Goal: Task Accomplishment & Management: Manage account settings

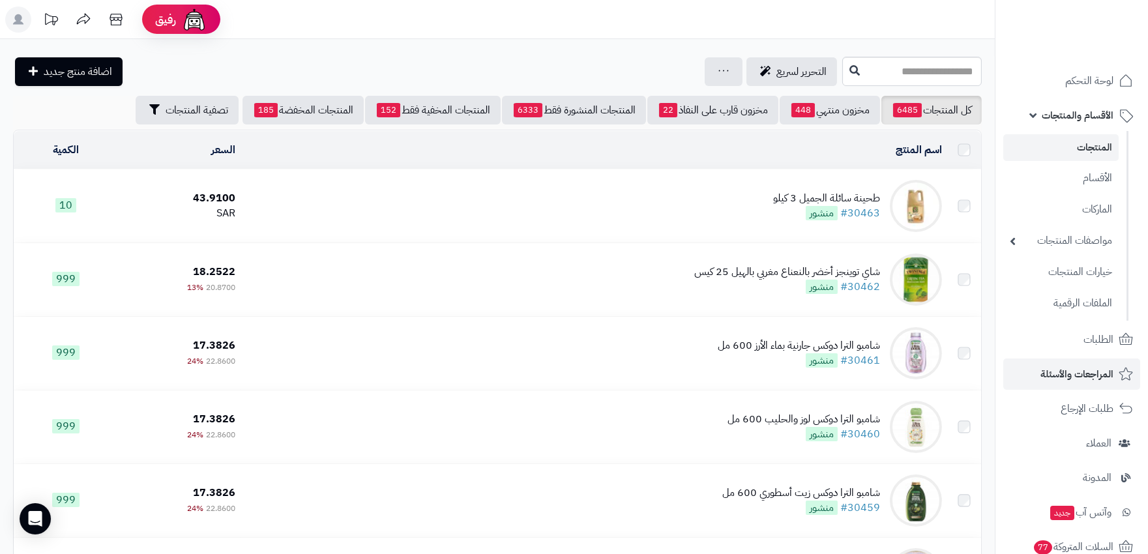
scroll to position [217, 0]
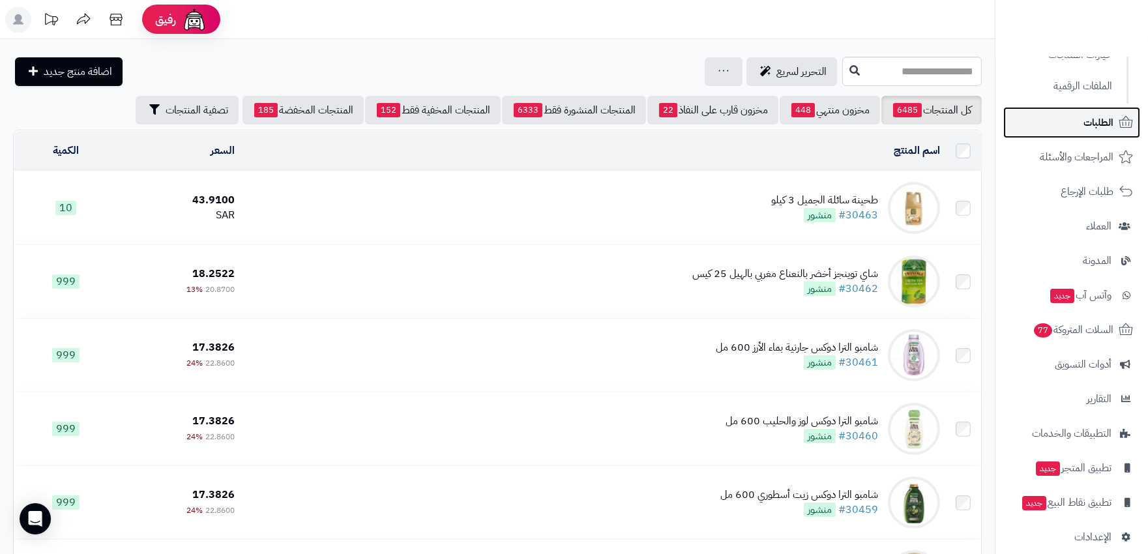
click at [1093, 127] on span "الطلبات" at bounding box center [1099, 122] width 30 height 18
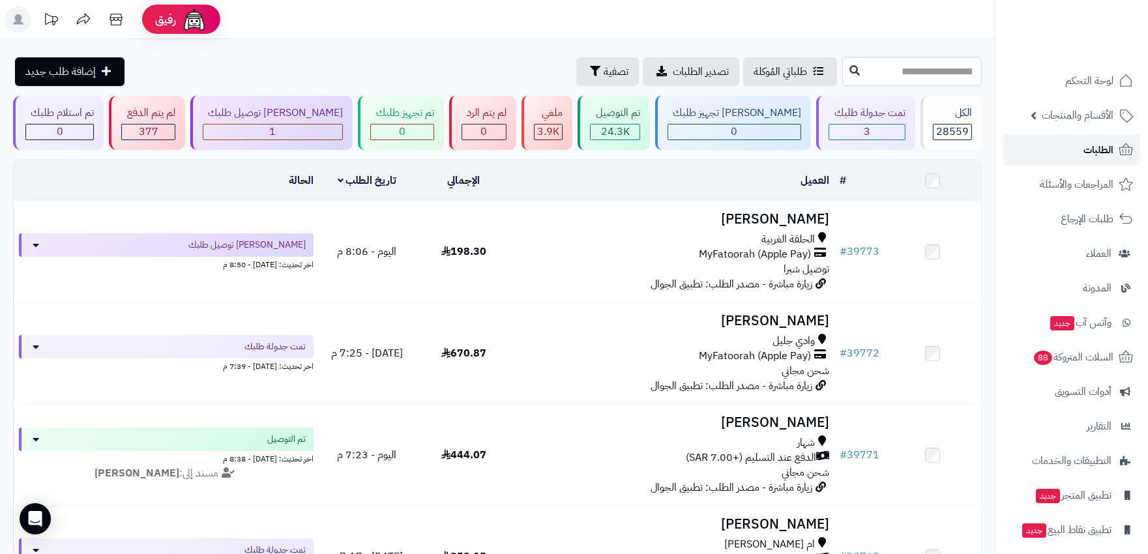
click at [1096, 149] on span "الطلبات" at bounding box center [1099, 150] width 30 height 18
click at [1095, 151] on span "الطلبات" at bounding box center [1099, 150] width 30 height 18
